Goal: Task Accomplishment & Management: Complete application form

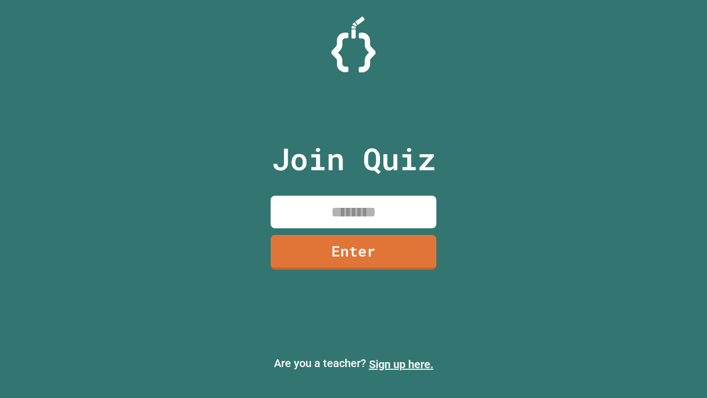
click at [401, 364] on link "Sign up here." at bounding box center [401, 363] width 65 height 13
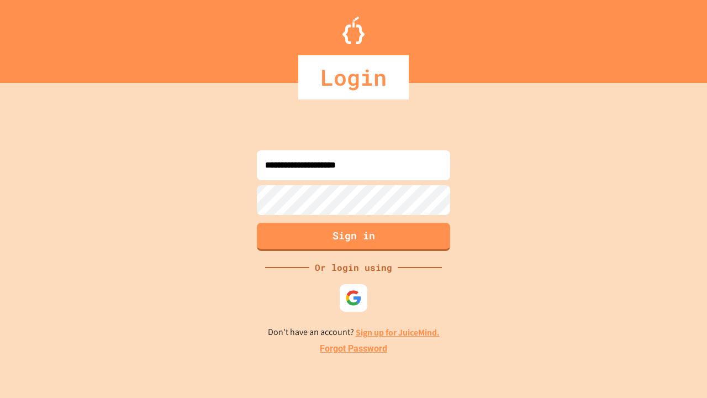
type input "**********"
